Goal: Task Accomplishment & Management: Complete application form

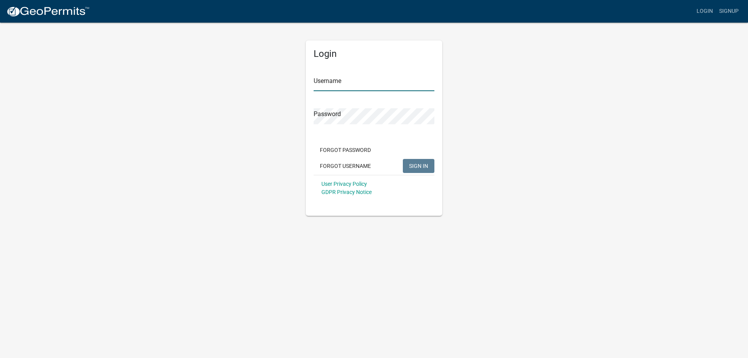
type input "[EMAIL_ADDRESS][DOMAIN_NAME]"
click at [402, 164] on div "Forgot Password Forgot Username SIGN IN" at bounding box center [374, 159] width 121 height 32
click at [410, 166] on span "SIGN IN" at bounding box center [418, 165] width 19 height 6
click at [424, 171] on button "SIGN IN" at bounding box center [419, 166] width 32 height 14
click at [592, 134] on div "Login Username [EMAIL_ADDRESS][DOMAIN_NAME] Password Forgot Password Forgot Use…" at bounding box center [374, 119] width 444 height 194
